Goal: Use online tool/utility: Utilize a website feature to perform a specific function

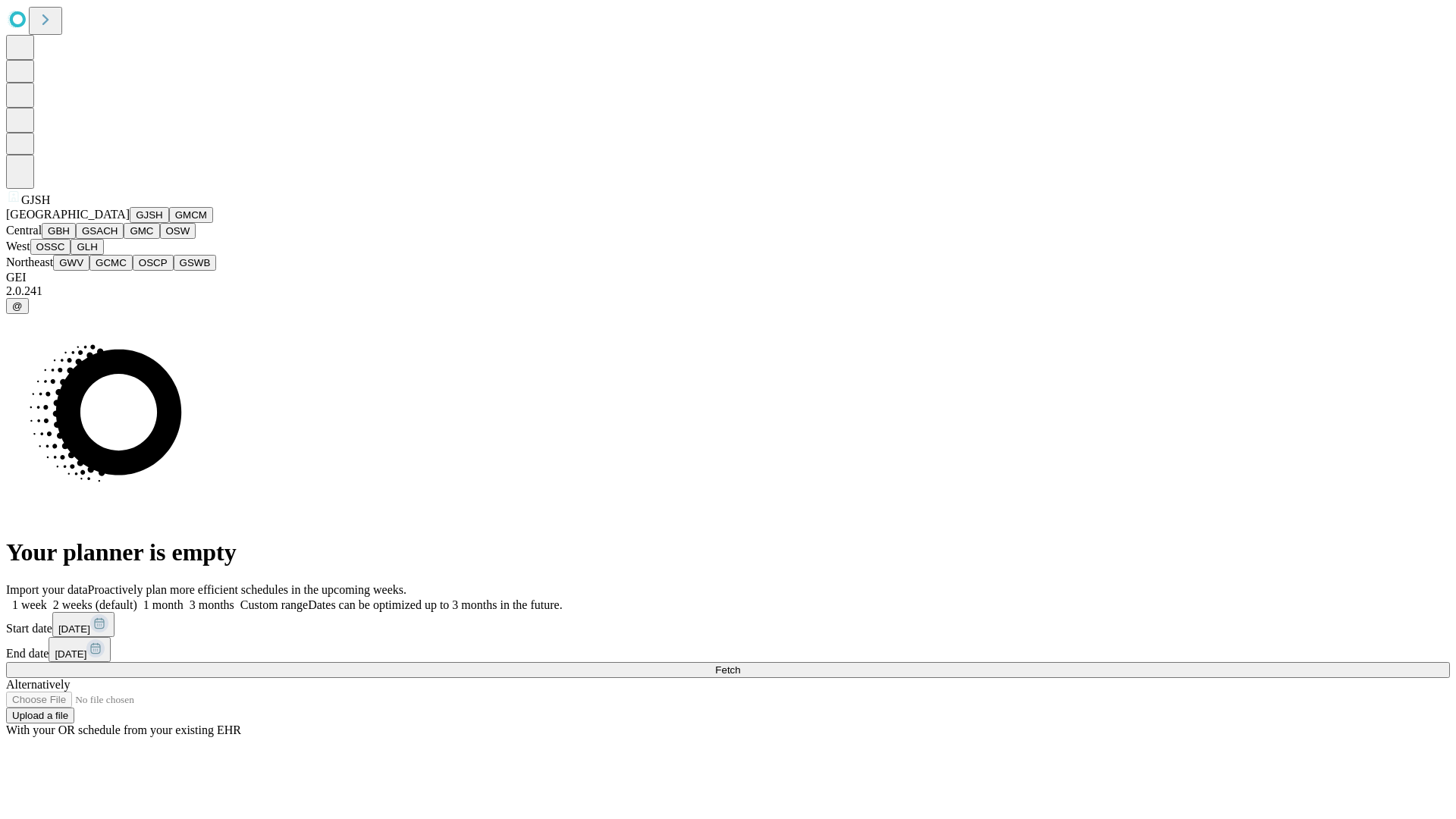
click at [130, 223] on button "GJSH" at bounding box center [149, 215] width 39 height 16
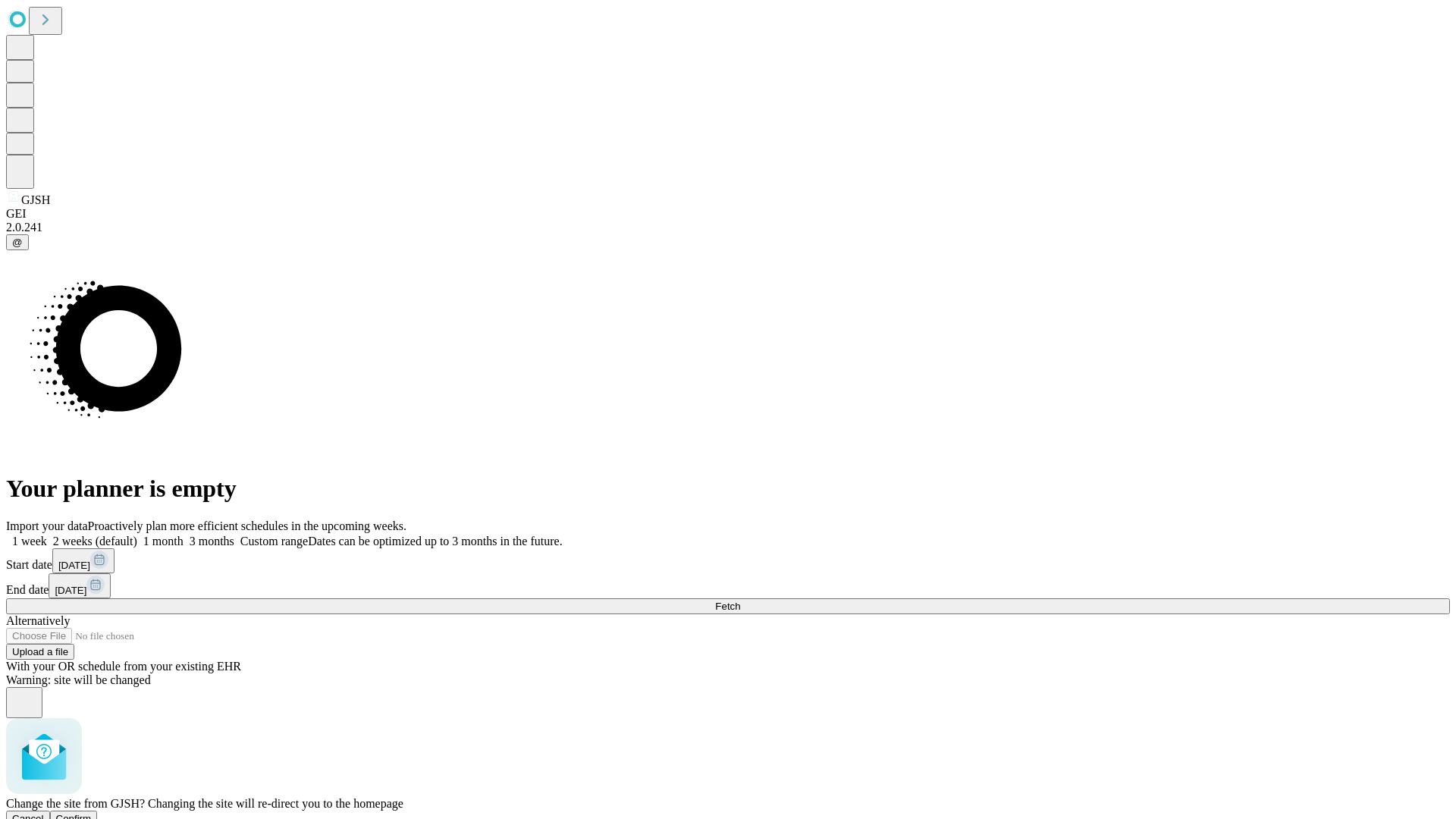
click at [92, 813] on span "Confirm" at bounding box center [73, 819] width 35 height 11
click at [137, 535] on label "2 weeks (default)" at bounding box center [92, 541] width 90 height 13
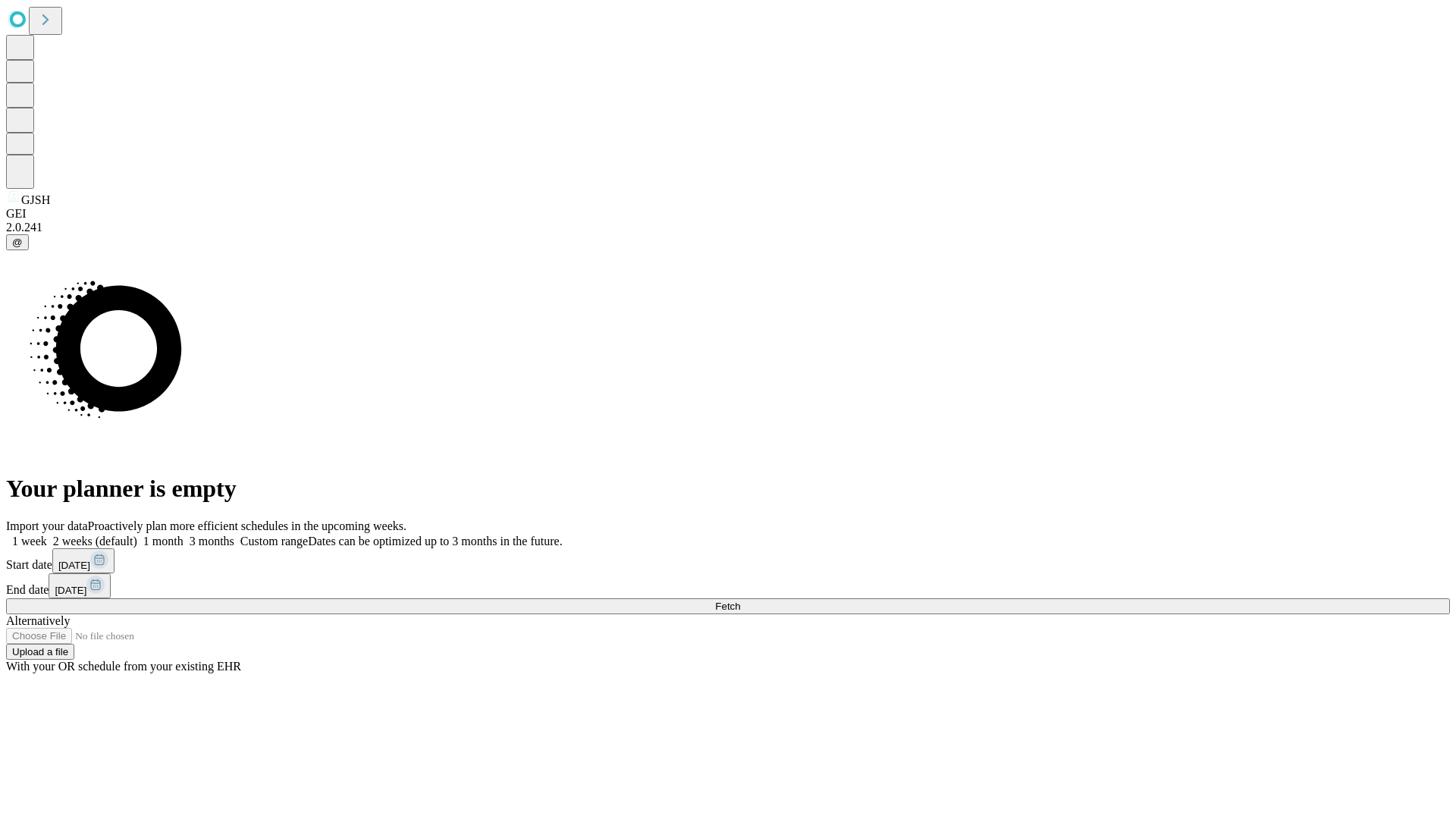
click at [740, 601] on span "Fetch" at bounding box center [727, 607] width 25 height 11
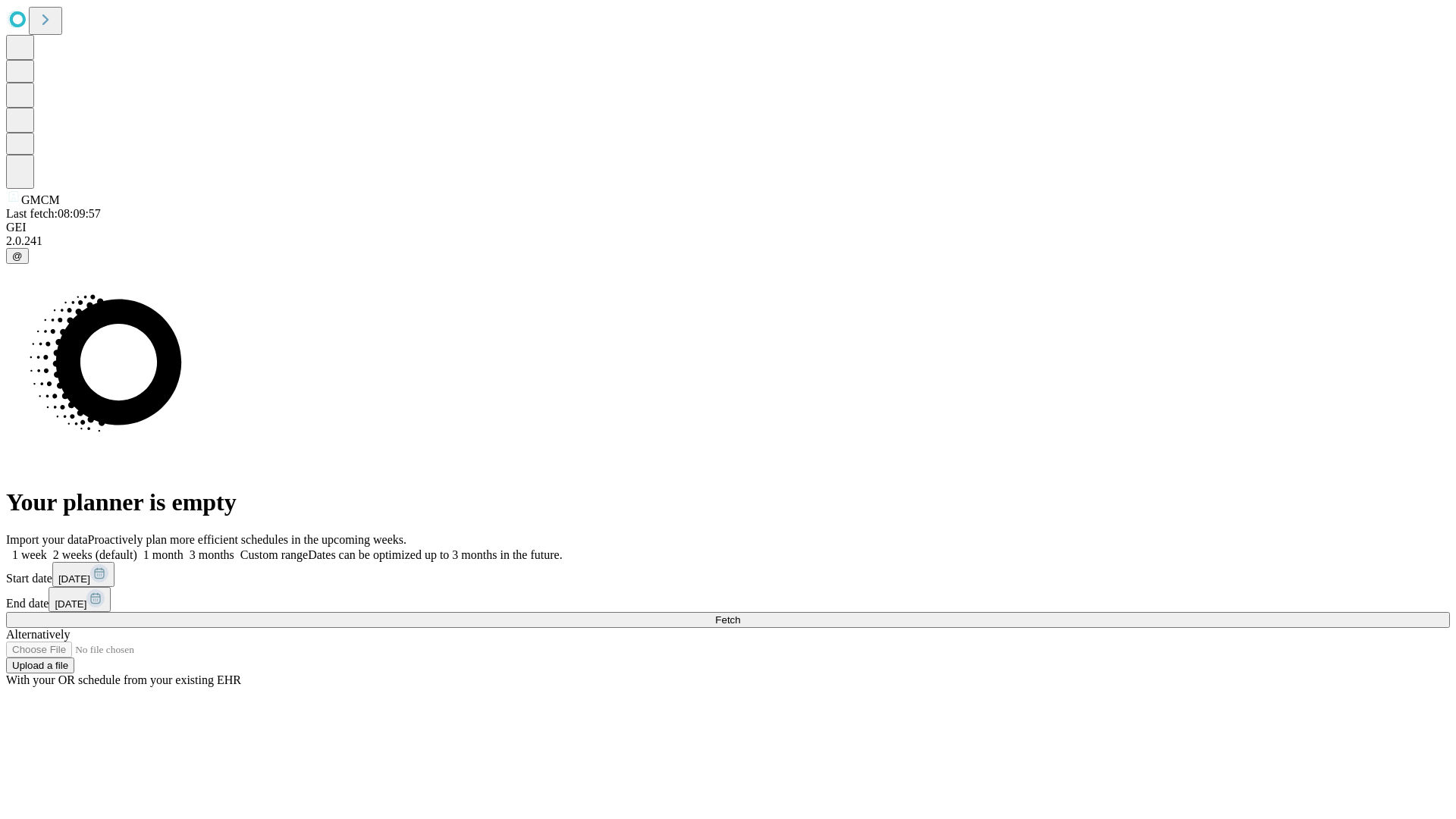
click at [137, 548] on label "2 weeks (default)" at bounding box center [92, 555] width 90 height 13
click at [740, 614] on span "Fetch" at bounding box center [727, 620] width 25 height 11
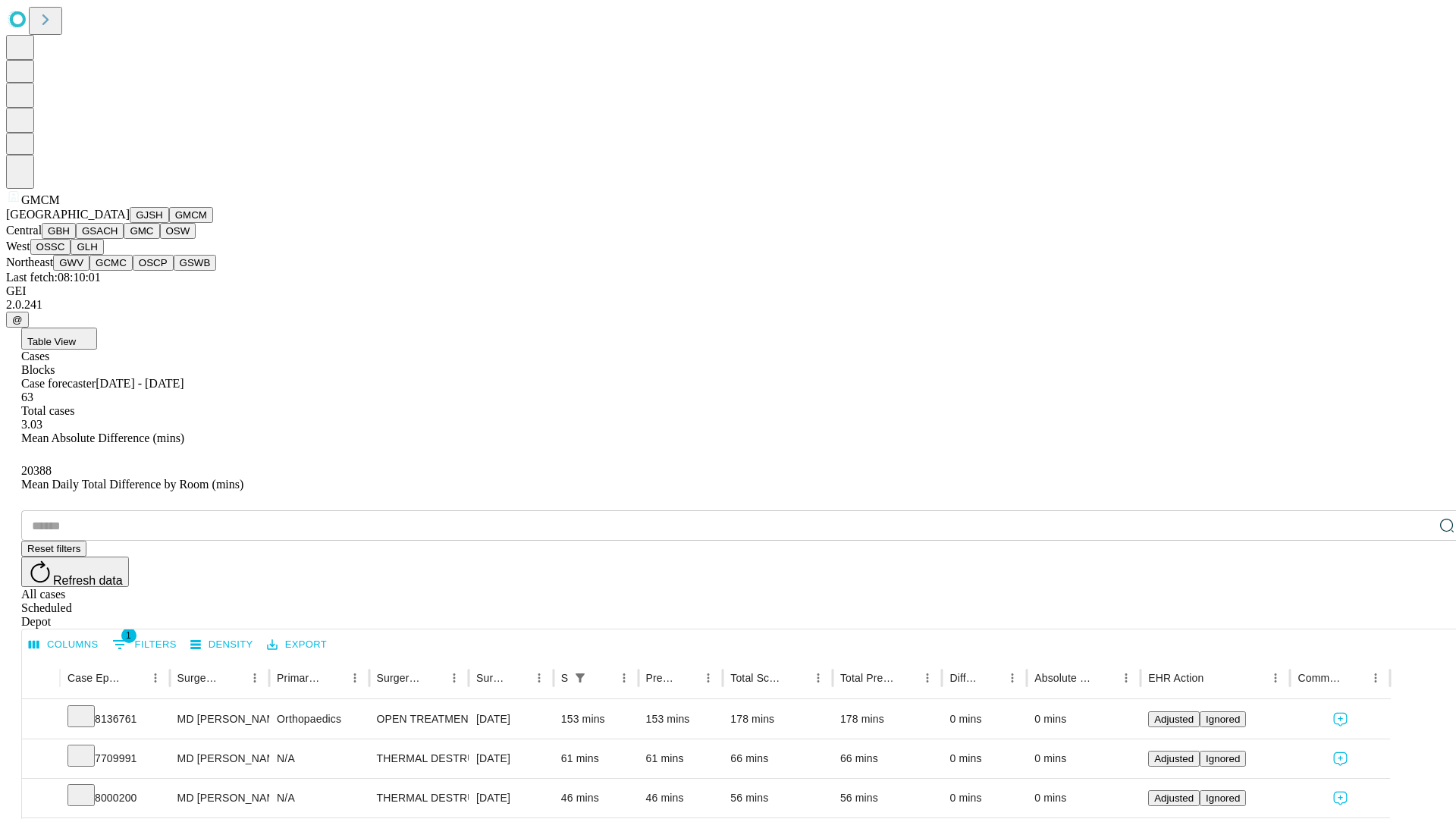
click at [76, 239] on button "GBH" at bounding box center [59, 230] width 34 height 16
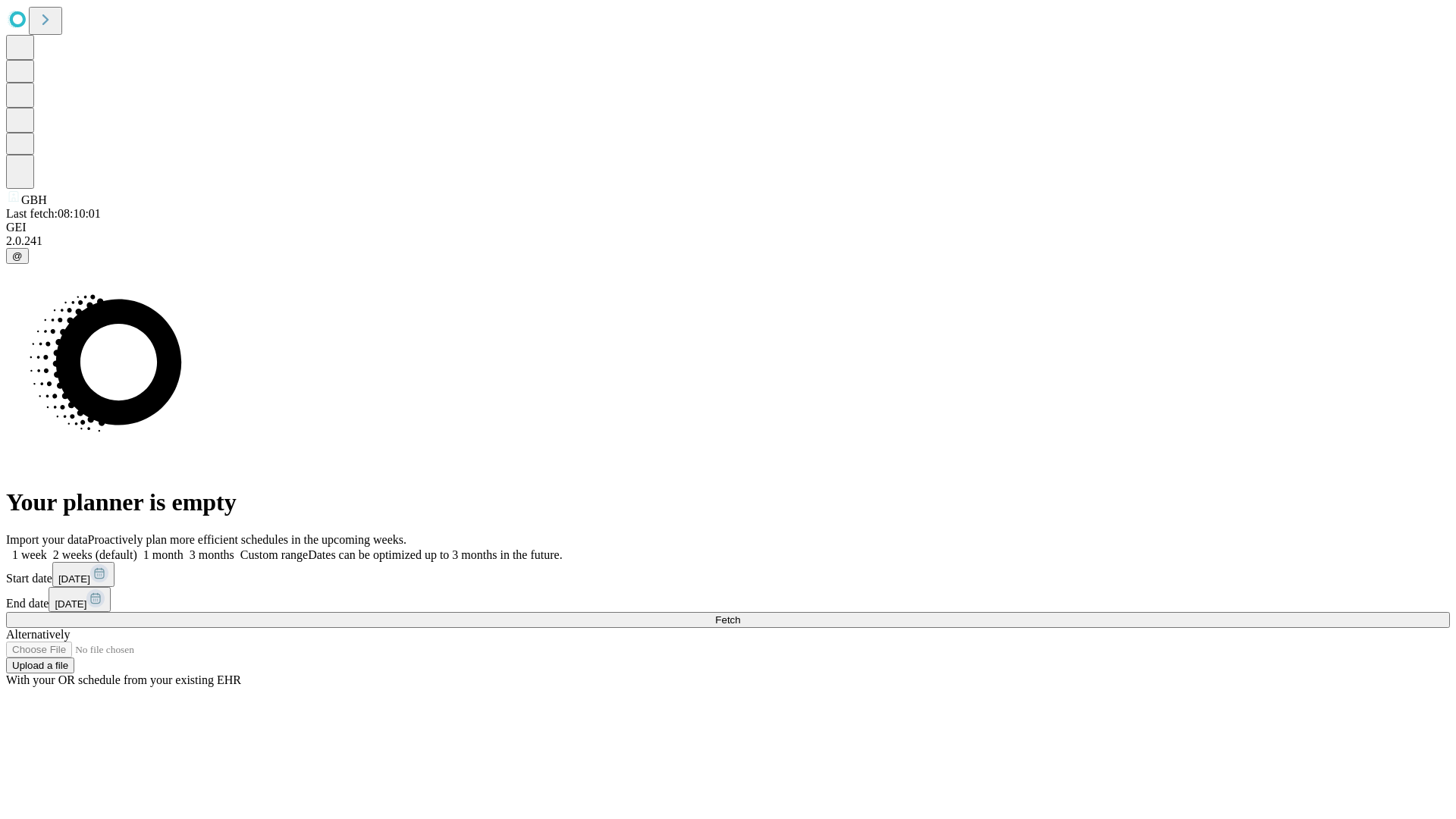
click at [137, 548] on label "2 weeks (default)" at bounding box center [92, 555] width 90 height 13
click at [740, 614] on span "Fetch" at bounding box center [727, 620] width 25 height 11
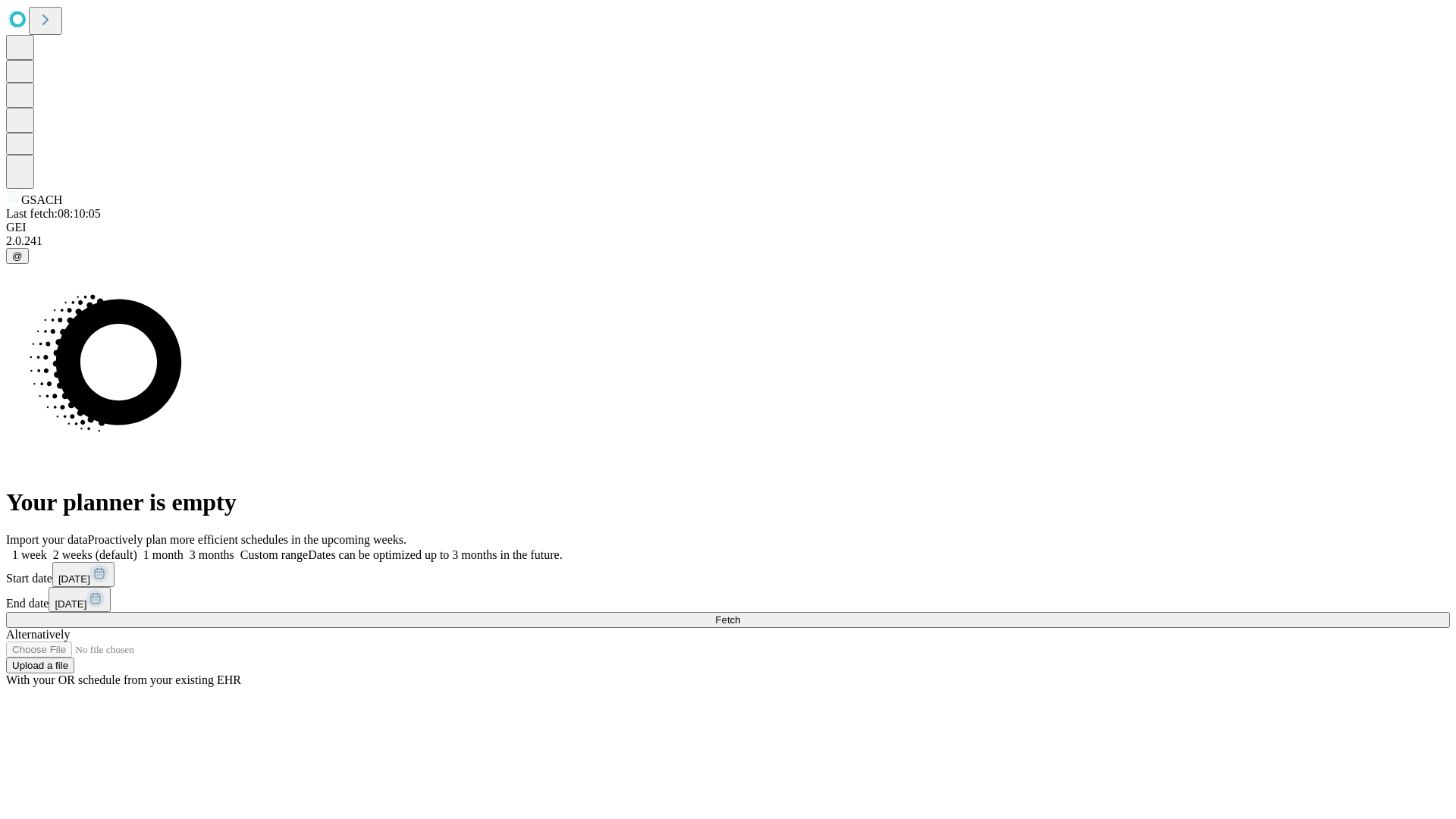
click at [137, 548] on label "2 weeks (default)" at bounding box center [92, 555] width 90 height 13
click at [740, 614] on span "Fetch" at bounding box center [727, 620] width 25 height 11
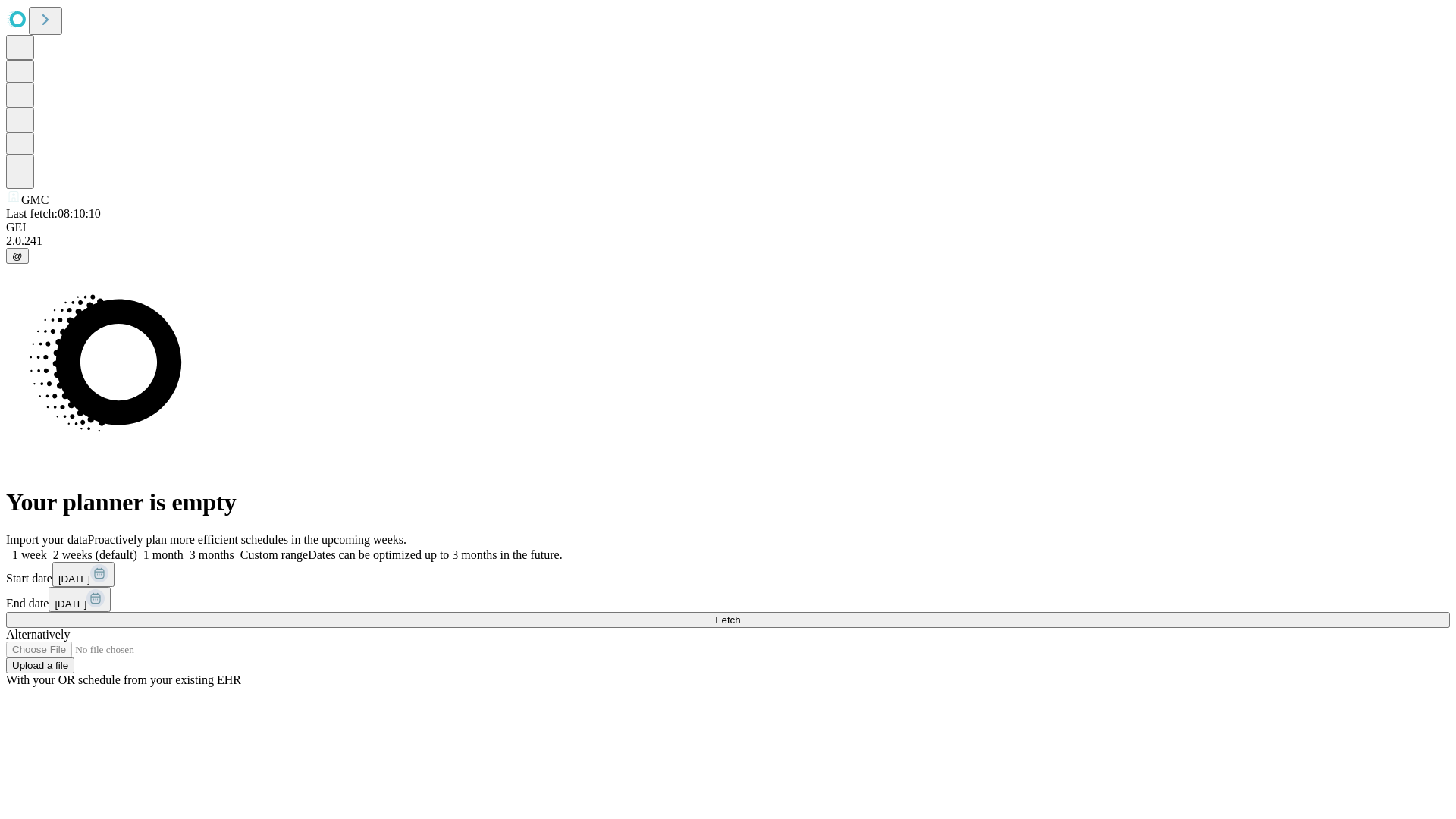
click at [137, 548] on label "2 weeks (default)" at bounding box center [92, 555] width 90 height 13
click at [740, 614] on span "Fetch" at bounding box center [727, 620] width 25 height 11
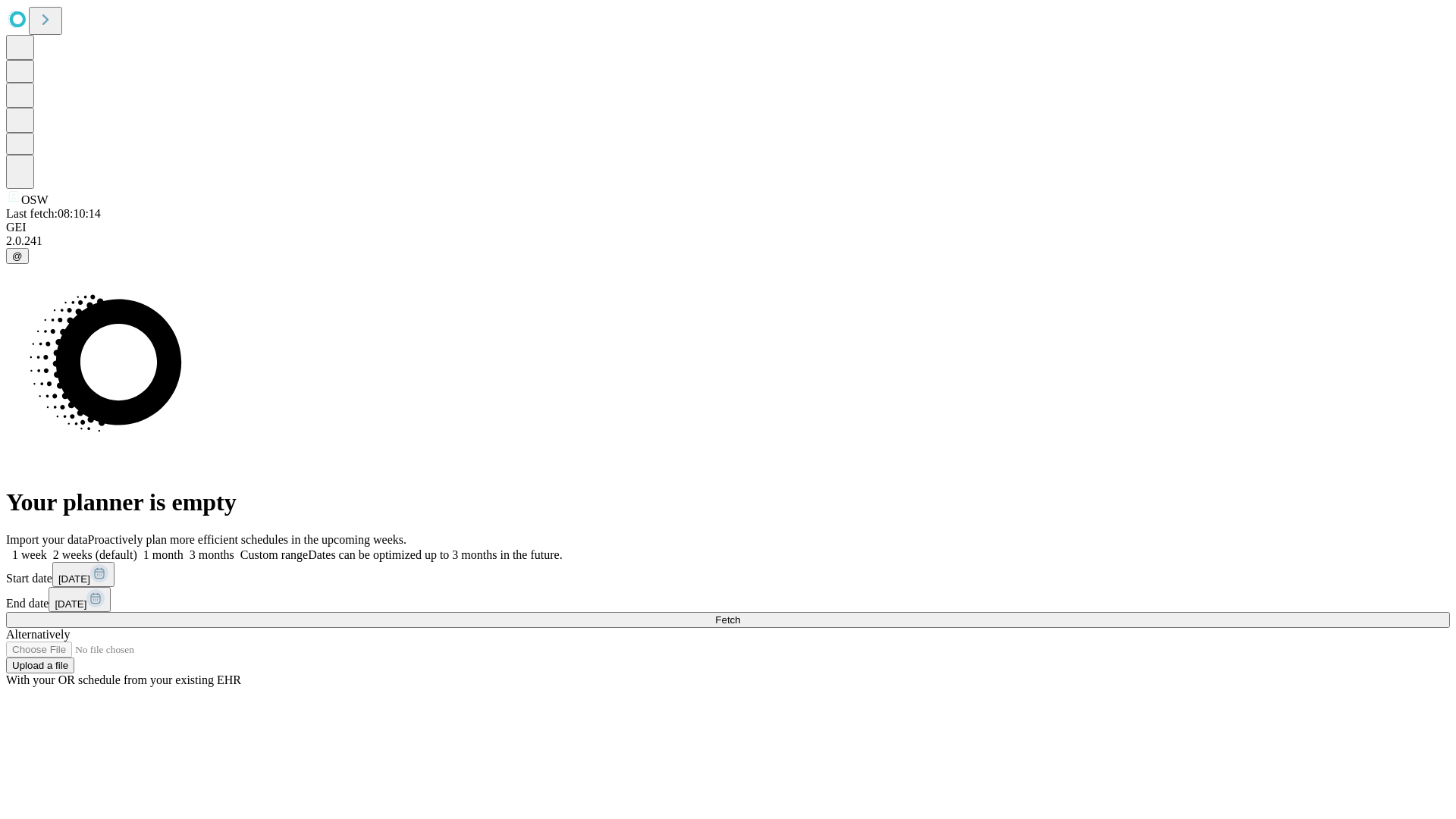
click at [137, 548] on label "2 weeks (default)" at bounding box center [92, 555] width 90 height 13
click at [740, 614] on span "Fetch" at bounding box center [727, 620] width 25 height 11
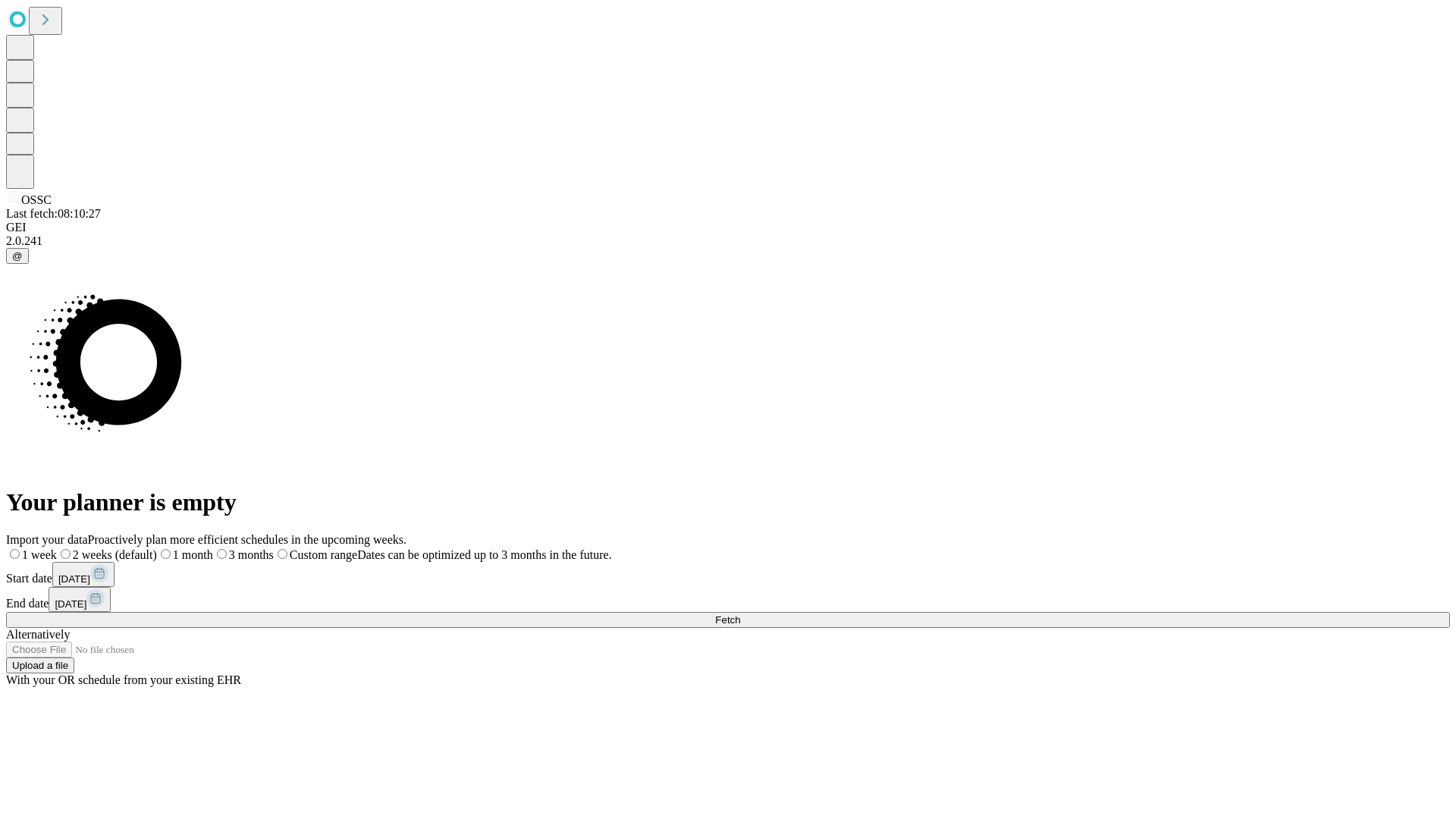
click at [740, 614] on span "Fetch" at bounding box center [727, 620] width 25 height 11
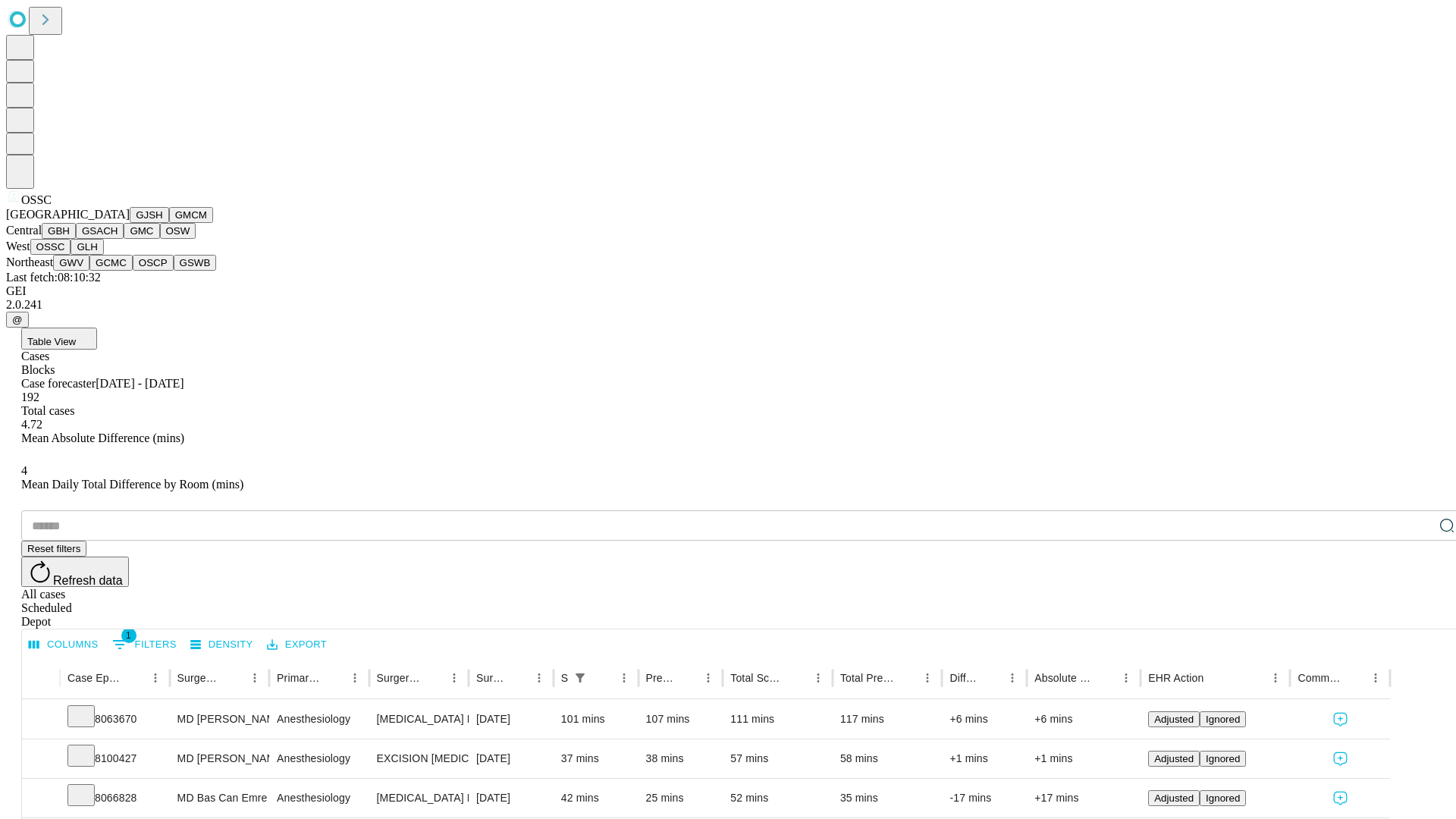
click at [103, 255] on button "GLH" at bounding box center [87, 246] width 33 height 16
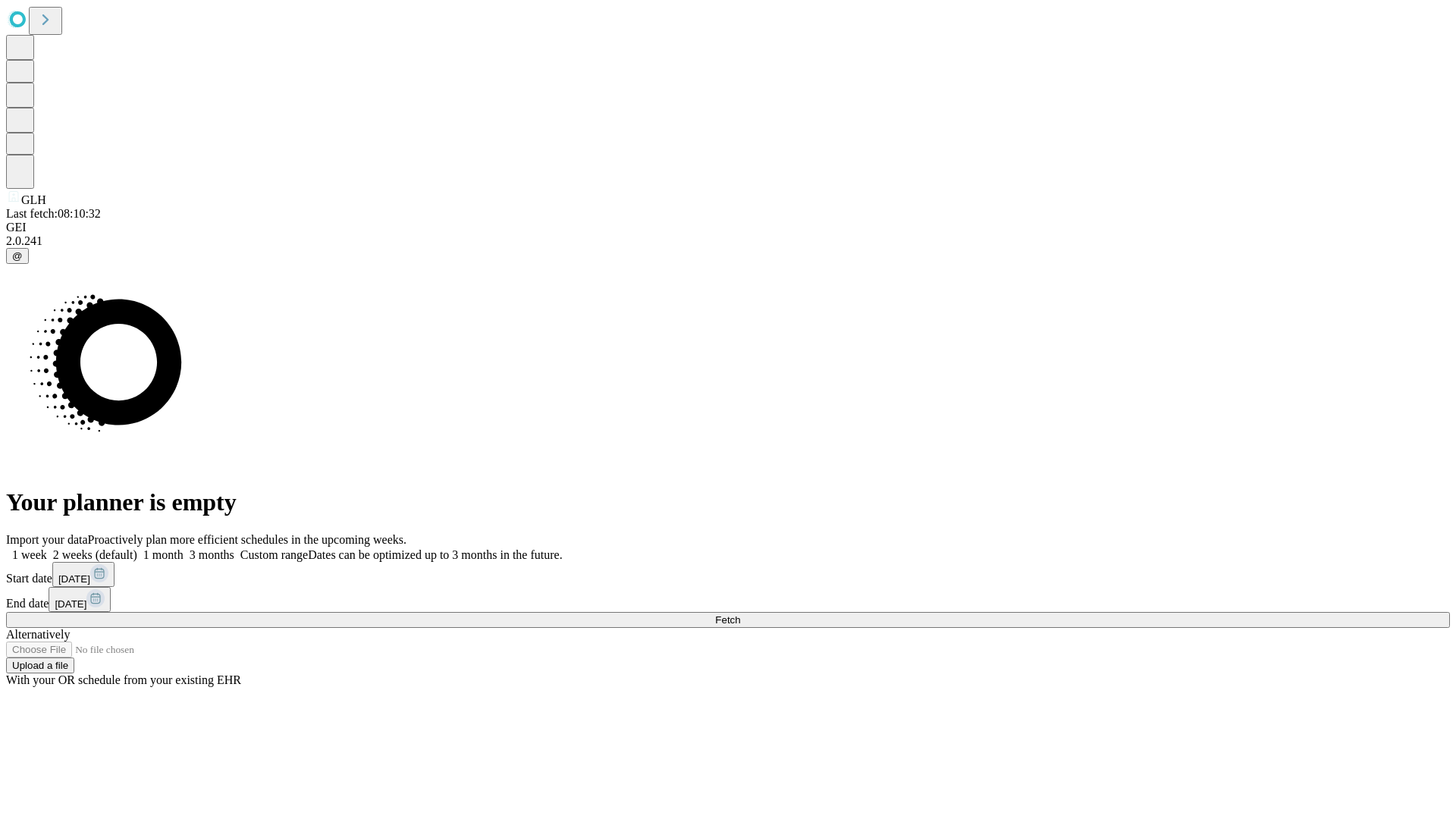
click at [137, 548] on label "2 weeks (default)" at bounding box center [92, 555] width 90 height 13
click at [740, 614] on span "Fetch" at bounding box center [727, 620] width 25 height 11
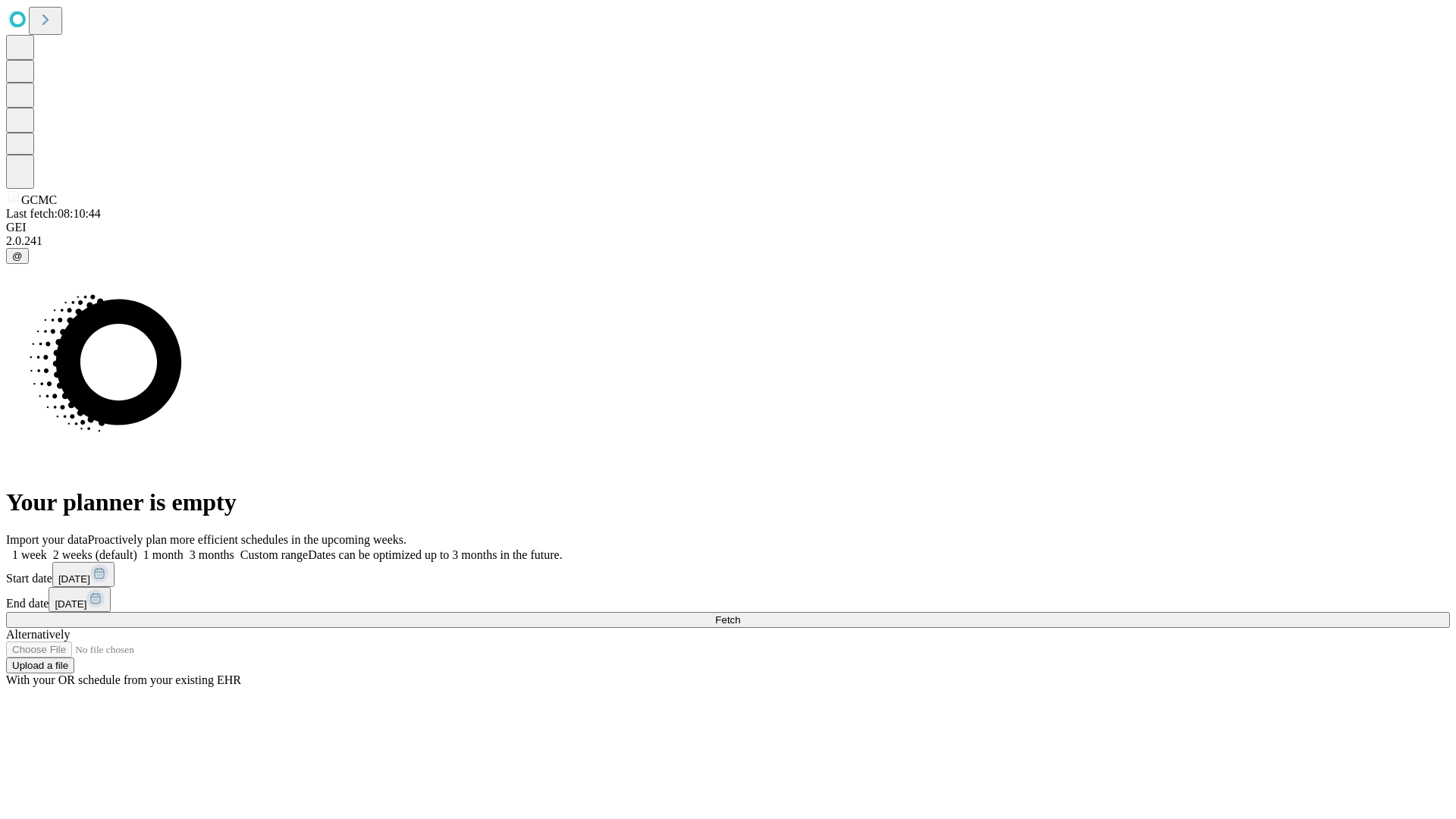
click at [137, 548] on label "2 weeks (default)" at bounding box center [92, 555] width 90 height 13
click at [740, 614] on span "Fetch" at bounding box center [727, 620] width 25 height 11
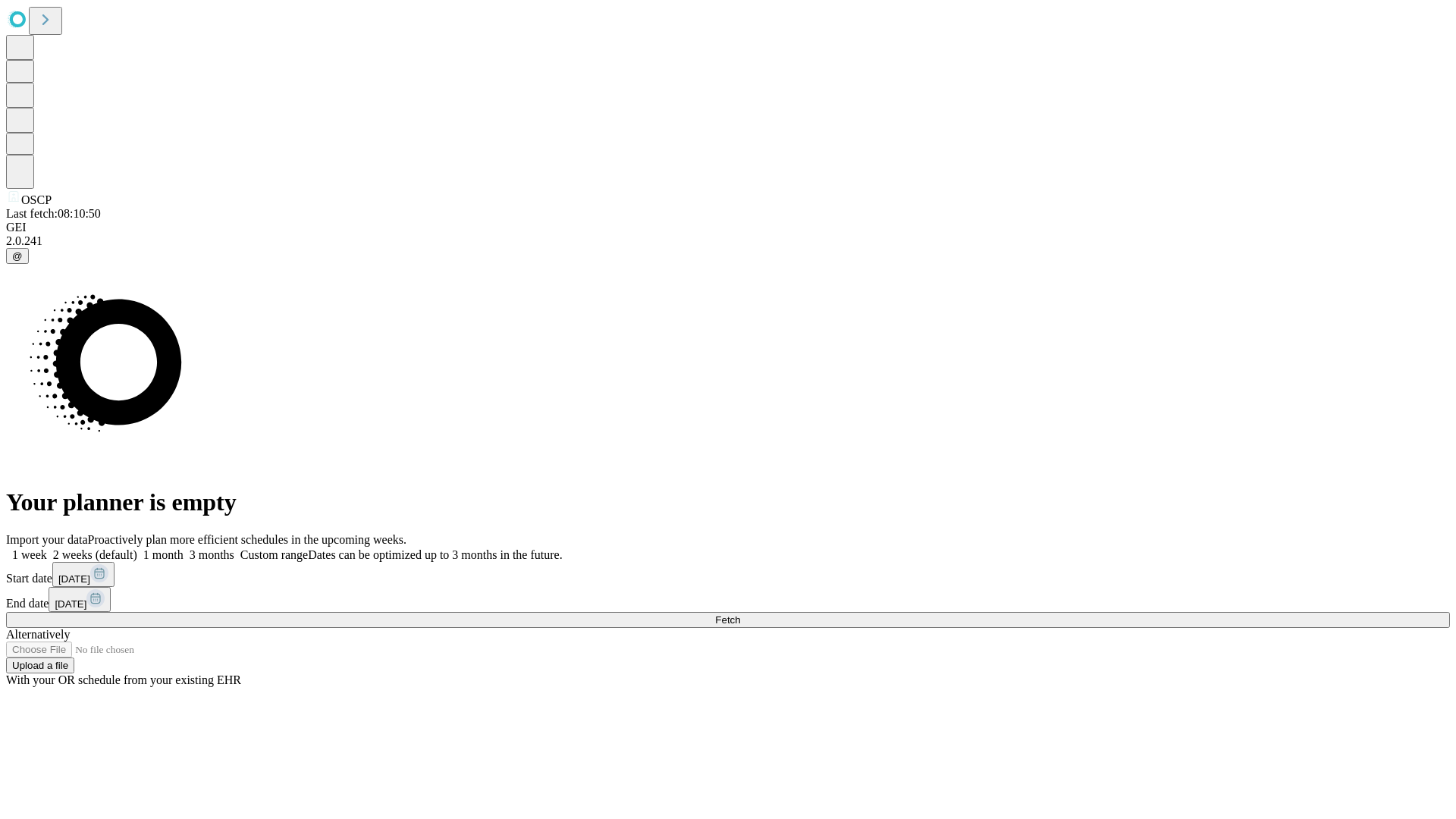
click at [740, 614] on span "Fetch" at bounding box center [727, 620] width 25 height 11
